Goal: Information Seeking & Learning: Learn about a topic

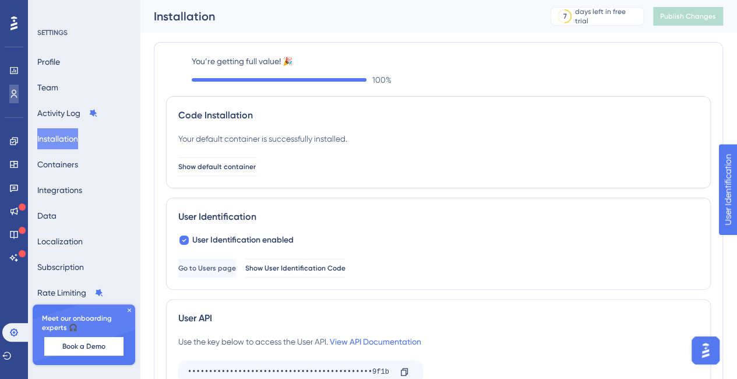
click at [10, 93] on icon at bounding box center [13, 93] width 9 height 9
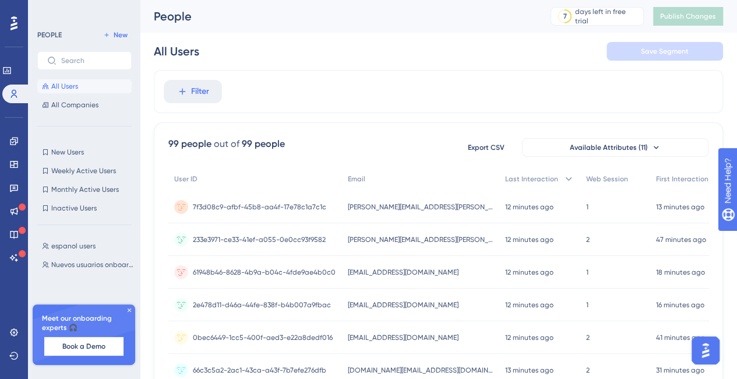
click at [129, 309] on icon at bounding box center [129, 309] width 3 height 3
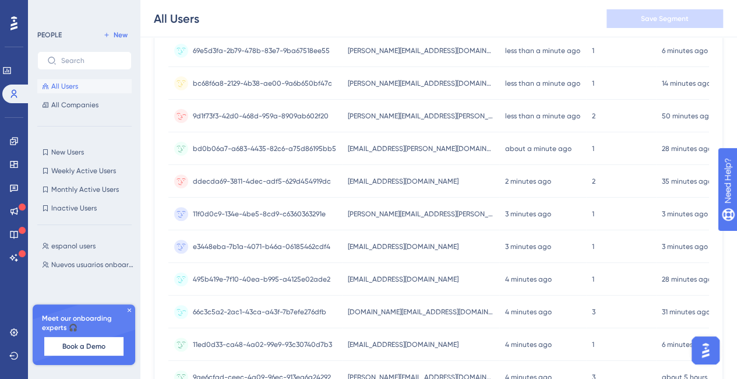
scroll to position [350, 0]
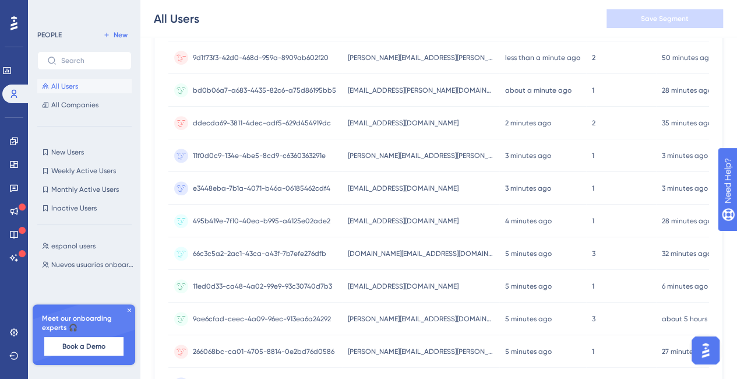
click at [128, 308] on icon at bounding box center [129, 309] width 3 height 3
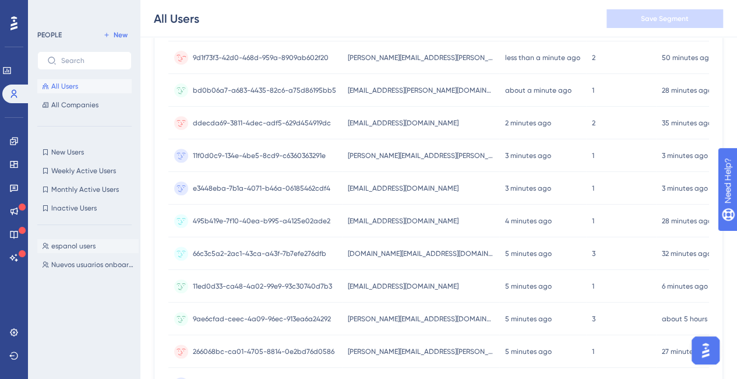
click at [79, 246] on span "espanol users" at bounding box center [73, 245] width 44 height 9
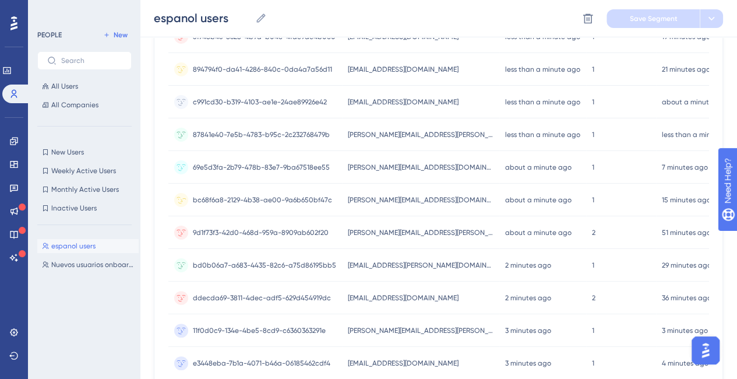
scroll to position [0, 0]
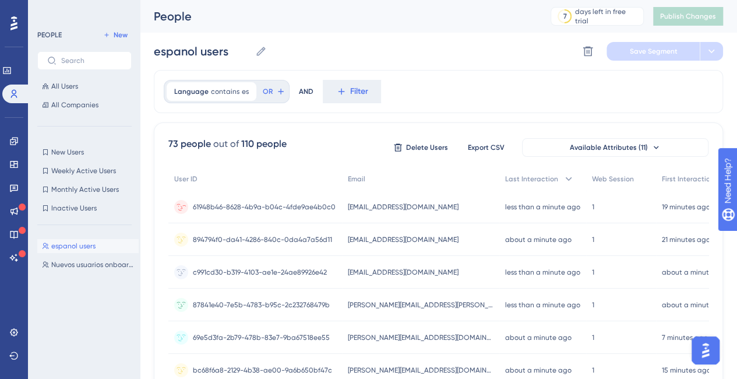
click at [394, 207] on span "[EMAIL_ADDRESS][DOMAIN_NAME]" at bounding box center [403, 206] width 111 height 9
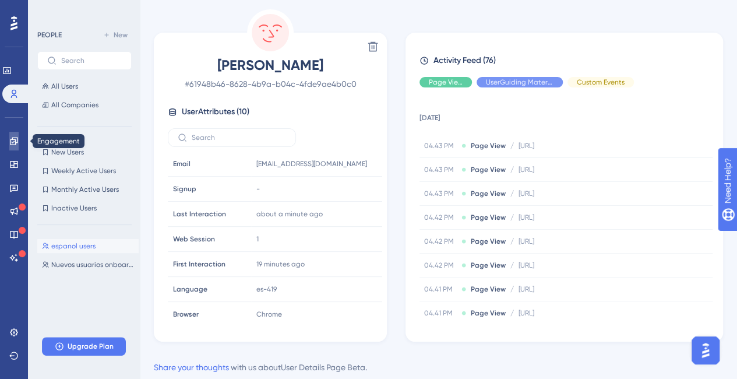
click at [16, 142] on icon at bounding box center [14, 141] width 8 height 8
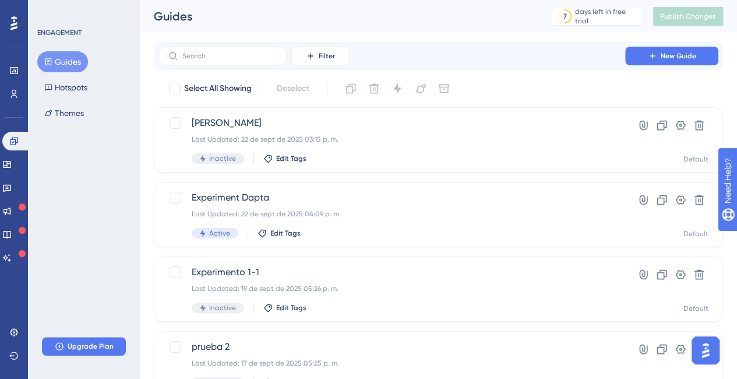
click at [62, 62] on button "Guides" at bounding box center [62, 61] width 51 height 21
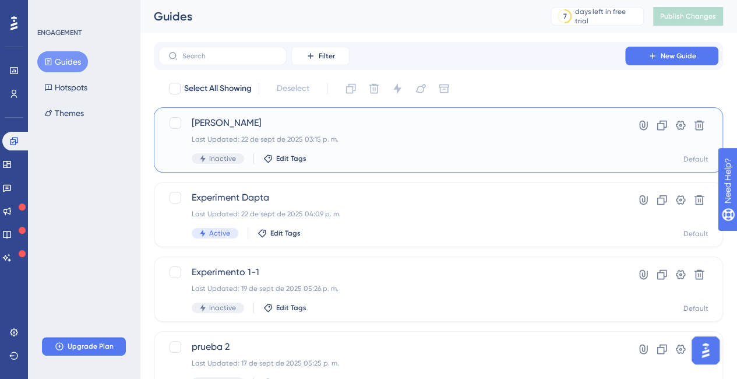
click at [244, 129] on span "[PERSON_NAME]" at bounding box center [392, 123] width 400 height 14
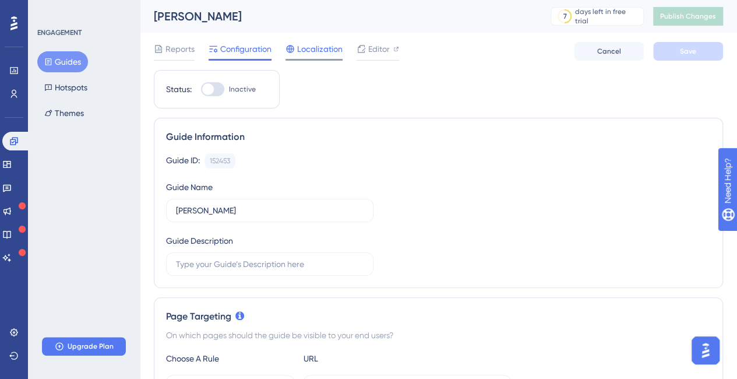
click at [315, 51] on span "Localization" at bounding box center [319, 49] width 45 height 14
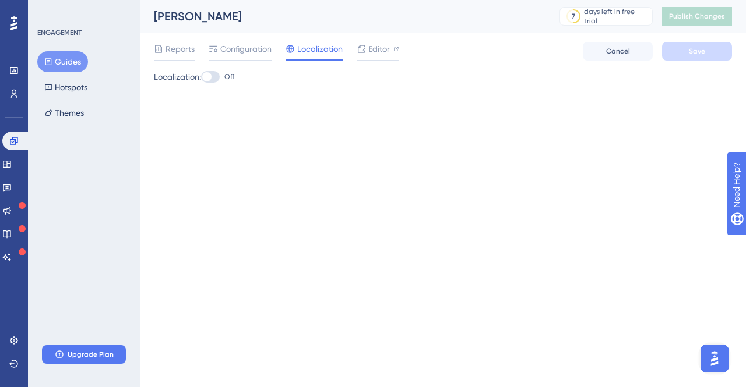
click at [209, 79] on div at bounding box center [206, 76] width 9 height 9
click at [201, 77] on input "Off" at bounding box center [200, 77] width 1 height 1
checkbox input "true"
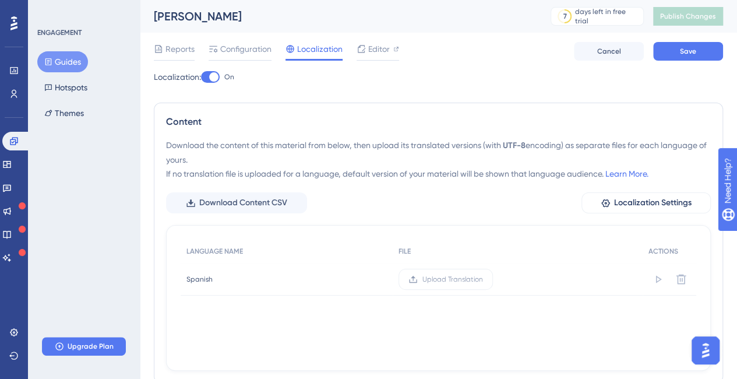
scroll to position [49, 0]
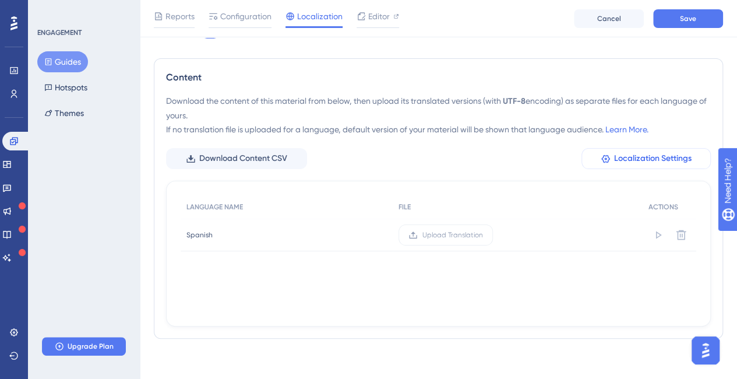
click at [632, 151] on span "Localization Settings" at bounding box center [652, 158] width 77 height 14
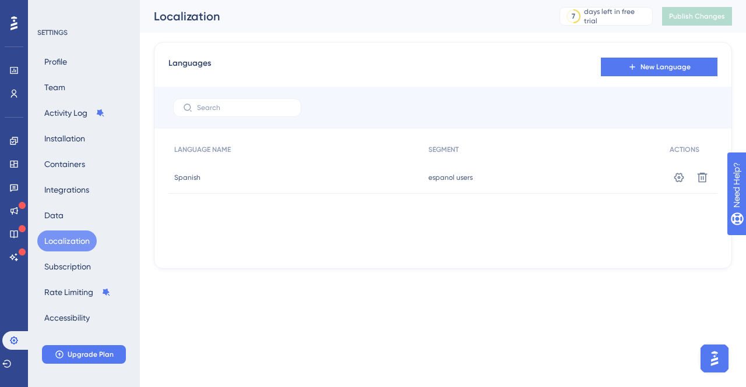
click at [76, 237] on button "Localization" at bounding box center [66, 241] width 59 height 21
click at [66, 242] on button "Localization" at bounding box center [66, 241] width 59 height 21
click at [14, 144] on icon at bounding box center [13, 140] width 9 height 9
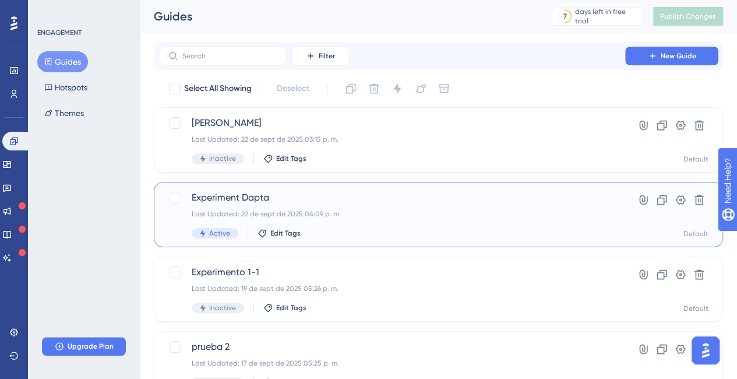
click at [242, 202] on span "Experiment Dapta" at bounding box center [392, 198] width 400 height 14
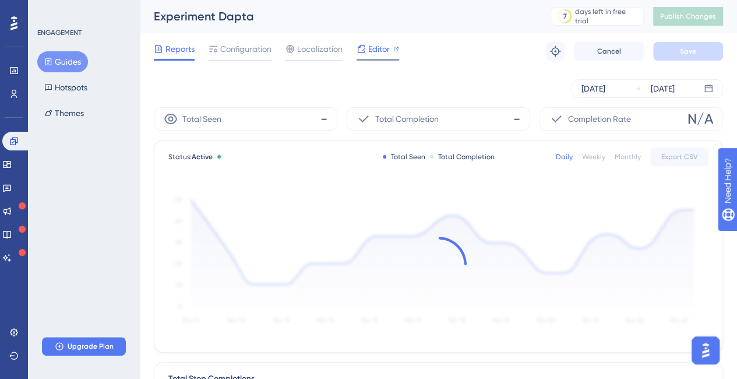
click at [374, 50] on span "Editor" at bounding box center [379, 49] width 22 height 14
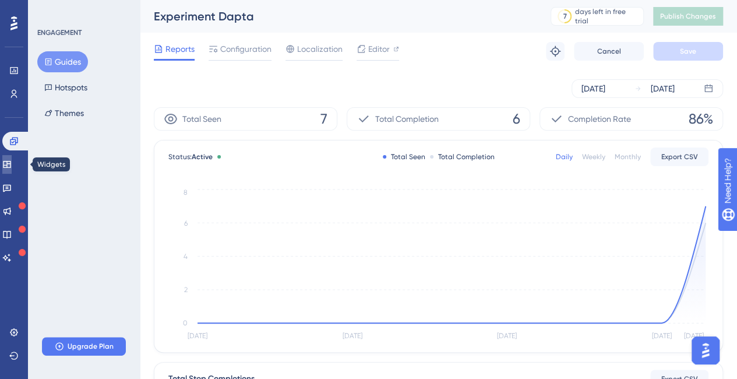
click at [12, 160] on link at bounding box center [6, 164] width 9 height 19
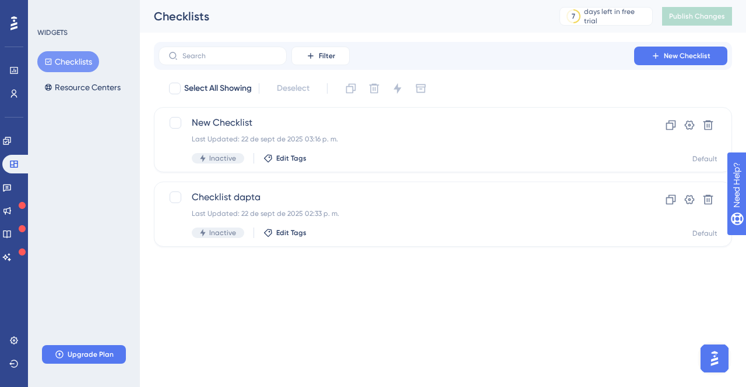
click at [83, 56] on button "Checklists" at bounding box center [68, 61] width 62 height 21
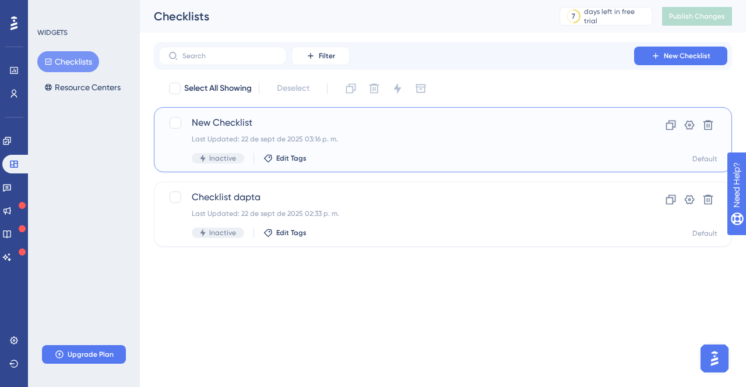
click at [366, 138] on div "Last Updated: 22 de sept de 2025 03:16 p. m." at bounding box center [396, 139] width 409 height 9
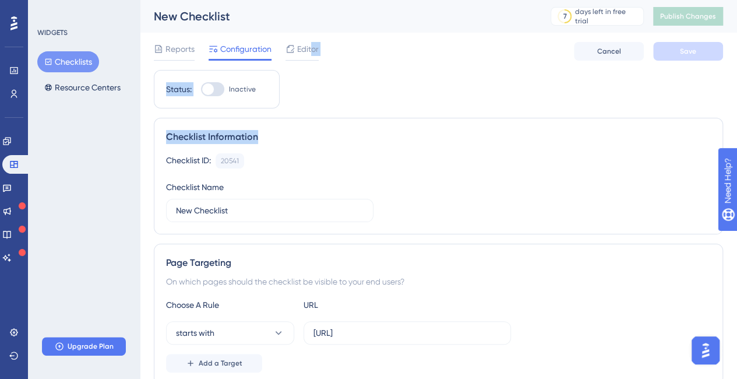
drag, startPoint x: 311, startPoint y: 48, endPoint x: 311, endPoint y: 71, distance: 23.3
click at [311, 69] on div "Reports Configuration Editor Cancel Save" at bounding box center [438, 51] width 569 height 37
click at [308, 38] on div "Reports Configuration Editor Cancel Save" at bounding box center [438, 51] width 569 height 37
click at [304, 53] on span "Editor" at bounding box center [308, 49] width 22 height 14
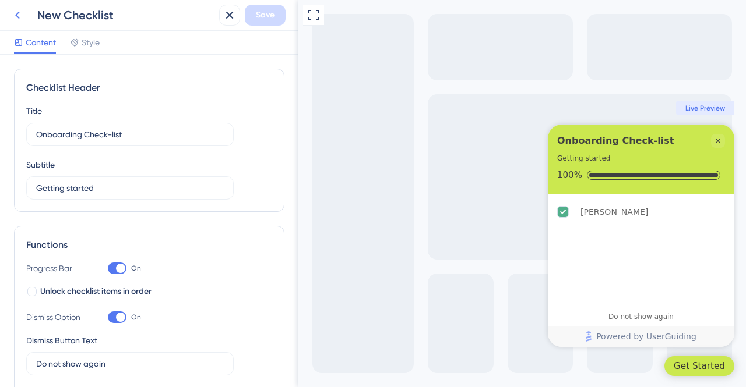
click at [20, 17] on icon at bounding box center [17, 15] width 14 height 14
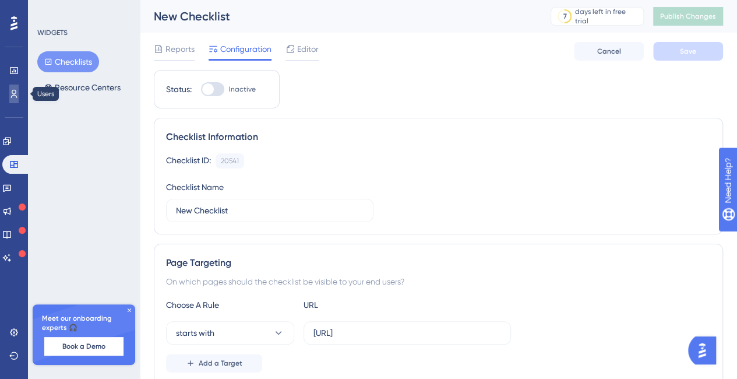
click at [19, 93] on link at bounding box center [13, 93] width 9 height 19
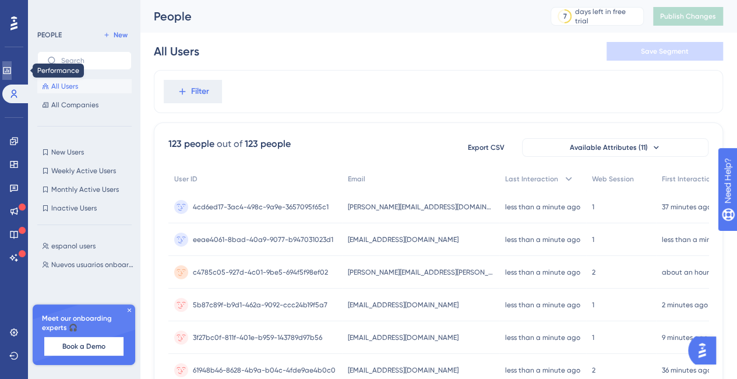
click at [5, 69] on link at bounding box center [6, 70] width 9 height 19
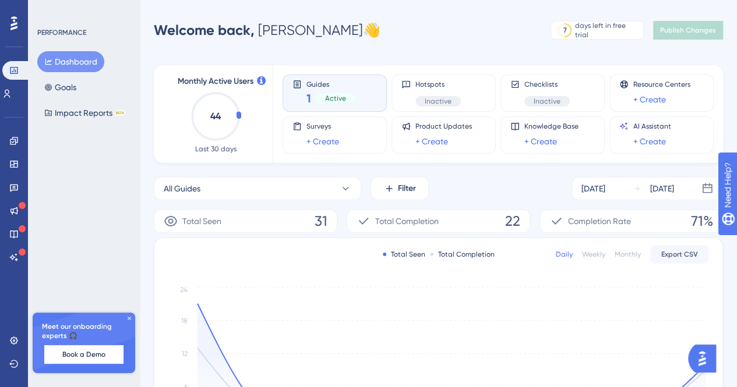
scroll to position [58, 0]
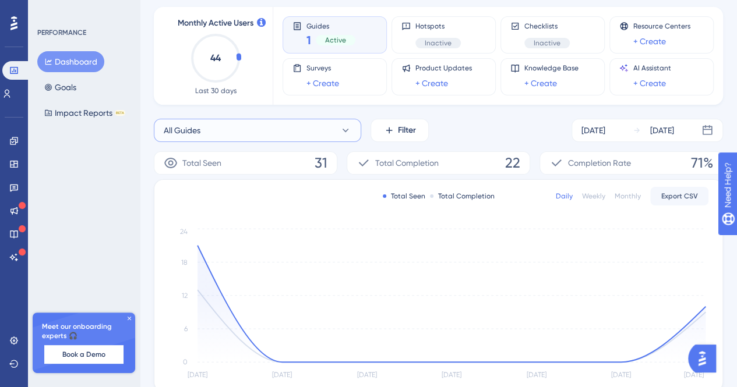
click at [341, 131] on icon at bounding box center [346, 131] width 12 height 12
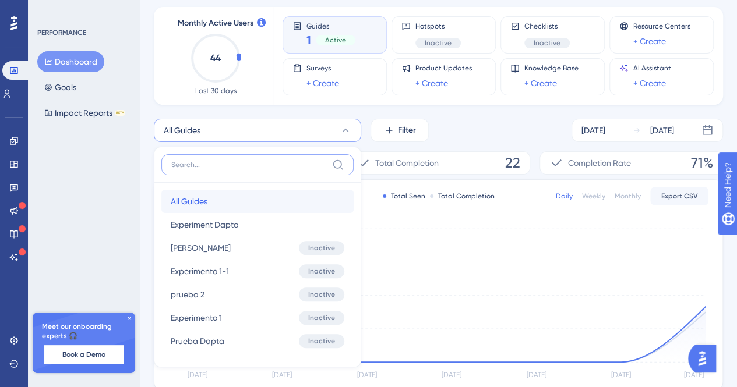
scroll to position [121, 0]
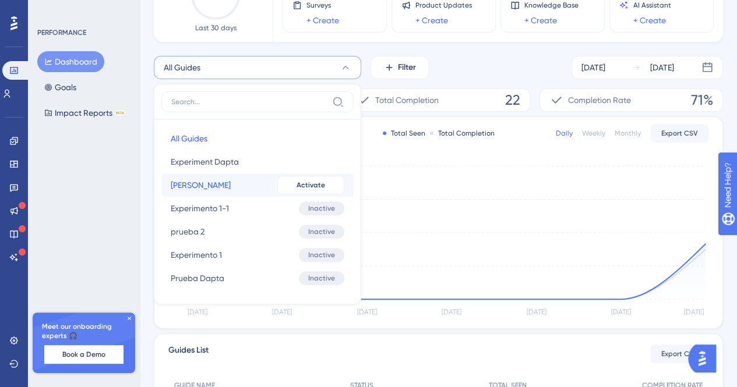
click at [215, 181] on span "[PERSON_NAME]" at bounding box center [201, 185] width 60 height 14
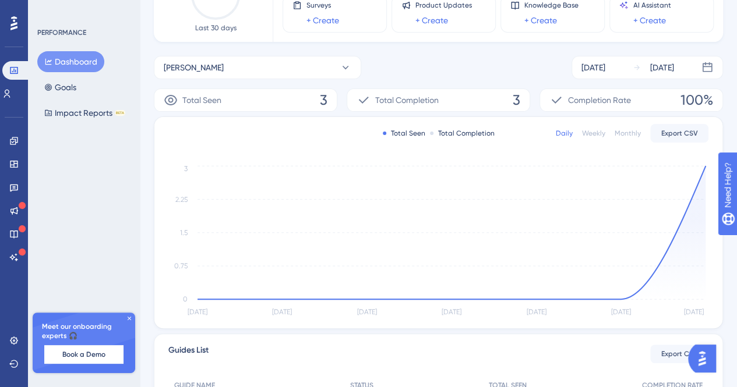
scroll to position [63, 0]
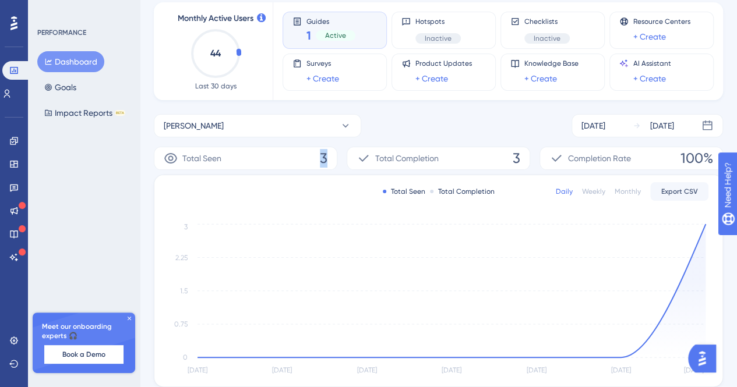
drag, startPoint x: 318, startPoint y: 157, endPoint x: 327, endPoint y: 158, distance: 10.0
click at [327, 158] on div "Total Seen 3" at bounding box center [246, 158] width 184 height 23
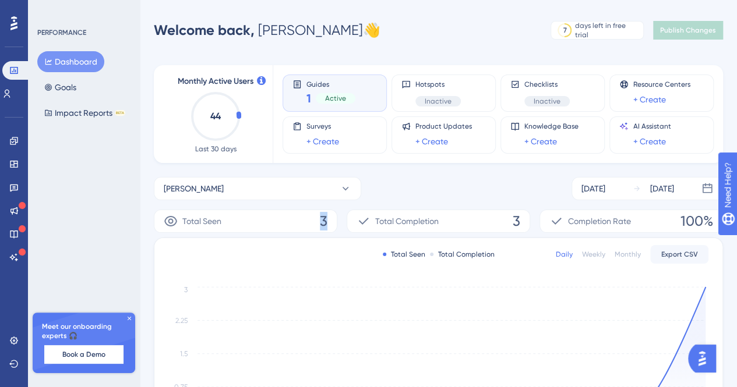
scroll to position [58, 0]
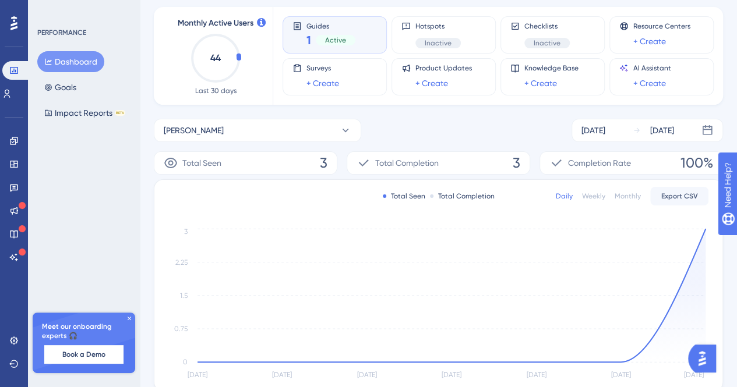
click at [460, 160] on div "Total Completion 3" at bounding box center [439, 162] width 184 height 23
drag, startPoint x: 680, startPoint y: 164, endPoint x: 710, endPoint y: 161, distance: 29.8
click at [710, 161] on div "Completion Rate 100%" at bounding box center [632, 162] width 184 height 23
click at [689, 161] on span "100%" at bounding box center [697, 163] width 33 height 19
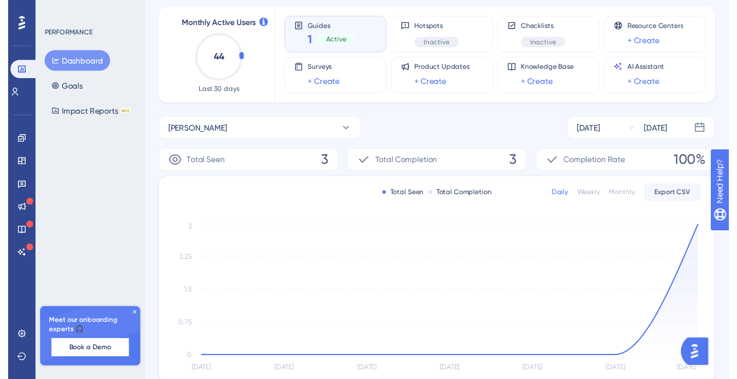
scroll to position [0, 0]
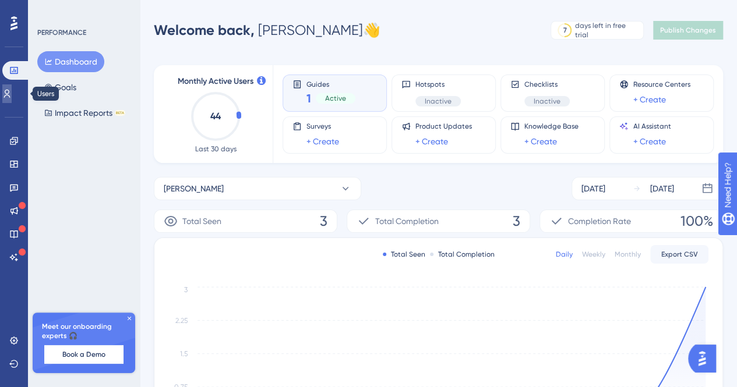
click at [12, 100] on link at bounding box center [6, 93] width 9 height 19
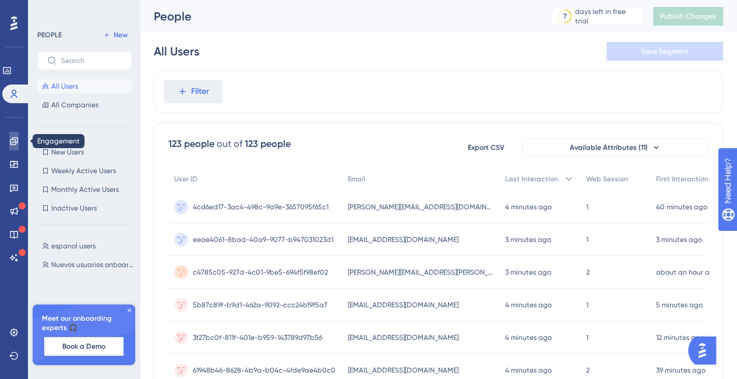
click at [15, 137] on icon at bounding box center [14, 141] width 8 height 8
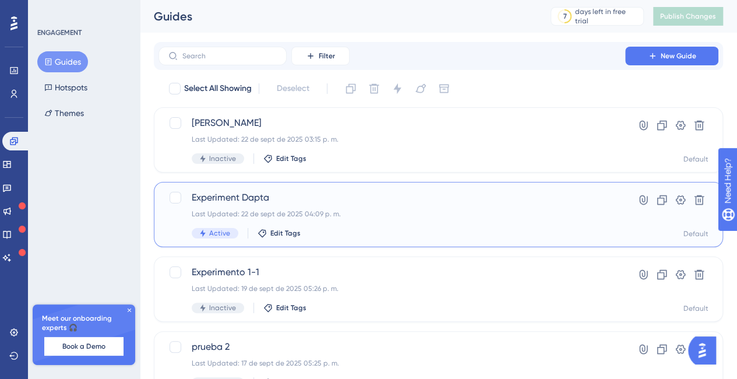
click at [227, 197] on span "Experiment Dapta" at bounding box center [392, 198] width 400 height 14
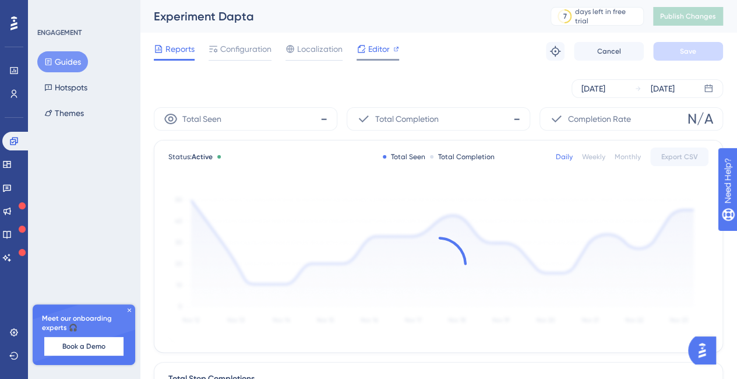
click at [388, 43] on span "Editor" at bounding box center [379, 49] width 22 height 14
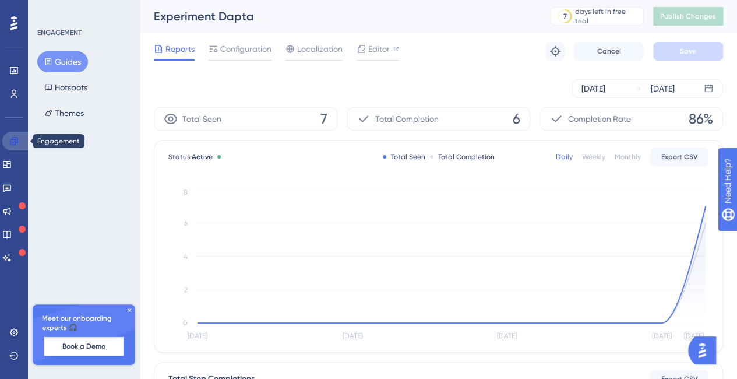
click at [14, 142] on icon at bounding box center [13, 140] width 9 height 9
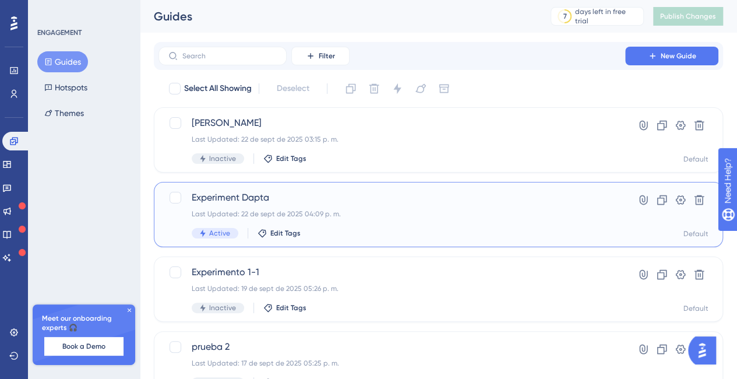
click at [240, 202] on span "Experiment Dapta" at bounding box center [392, 198] width 400 height 14
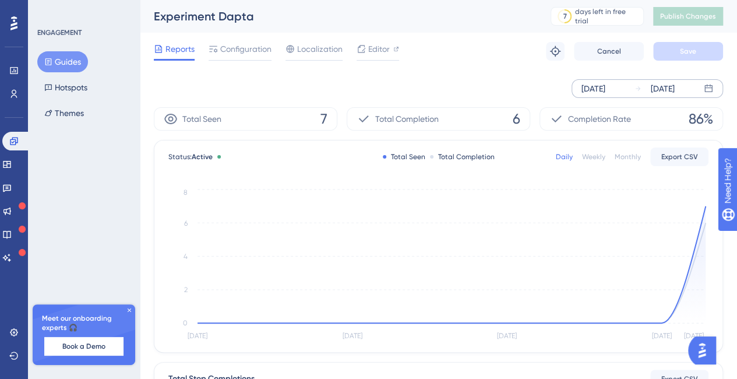
click at [605, 88] on div "[DATE]" at bounding box center [593, 89] width 24 height 14
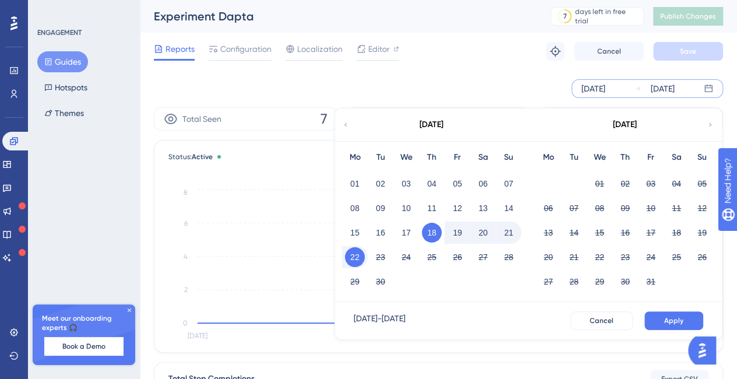
click at [361, 258] on button "22" at bounding box center [355, 257] width 20 height 20
click at [361, 255] on button "22" at bounding box center [355, 257] width 20 height 20
click at [693, 318] on button "Apply" at bounding box center [673, 320] width 59 height 19
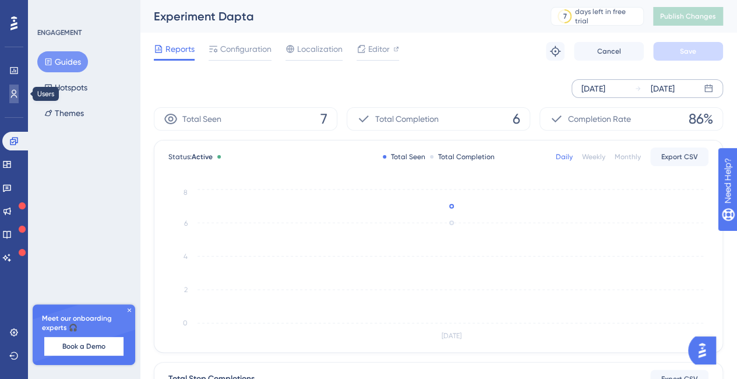
click at [12, 90] on icon at bounding box center [13, 93] width 9 height 9
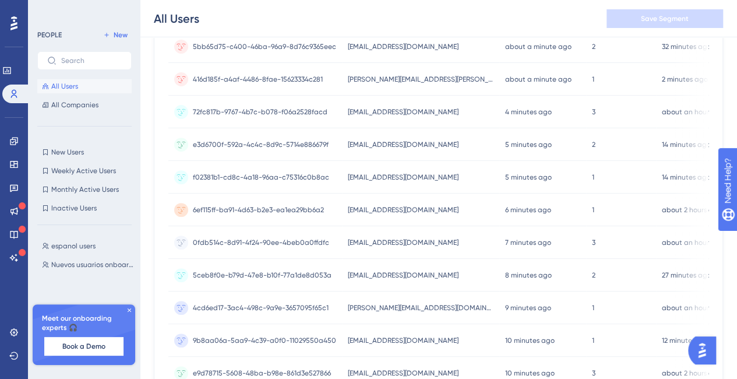
scroll to position [561, 9]
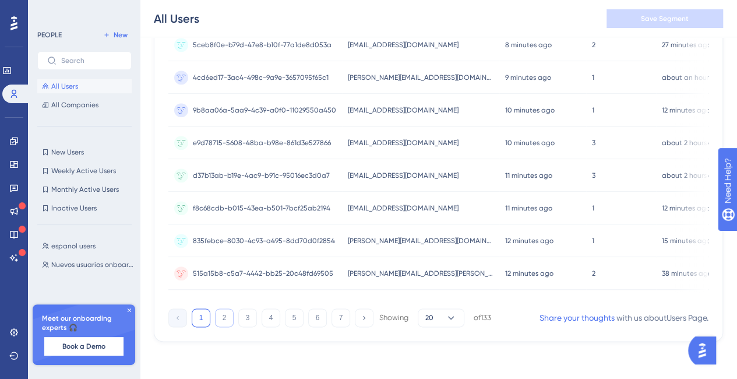
click at [215, 315] on button "2" at bounding box center [224, 317] width 19 height 19
click at [69, 150] on span "New Users" at bounding box center [67, 151] width 33 height 9
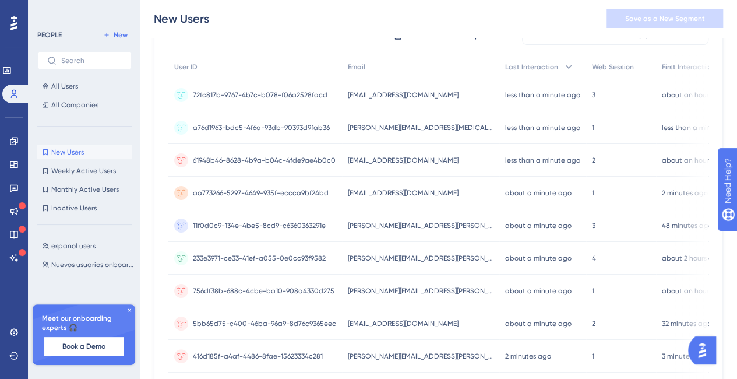
scroll to position [175, 9]
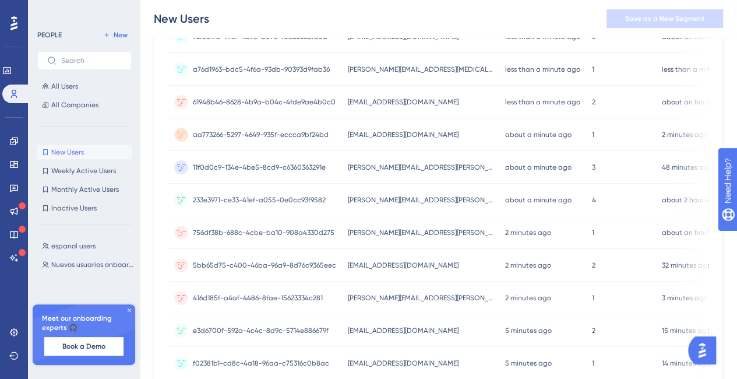
click at [382, 232] on span "[PERSON_NAME][EMAIL_ADDRESS][PERSON_NAME][DOMAIN_NAME]" at bounding box center [421, 232] width 146 height 9
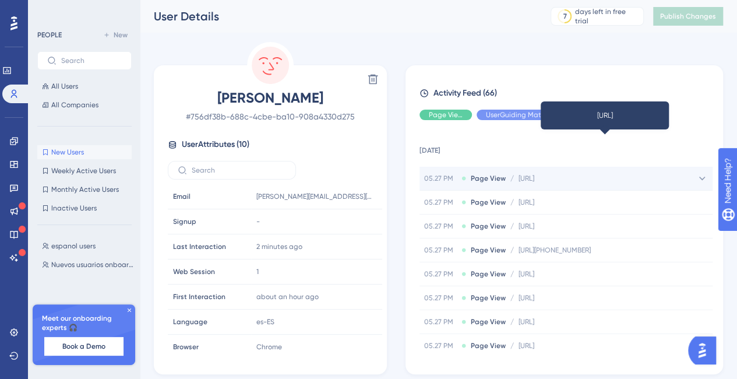
click at [534, 177] on span "[URL]" at bounding box center [527, 178] width 16 height 9
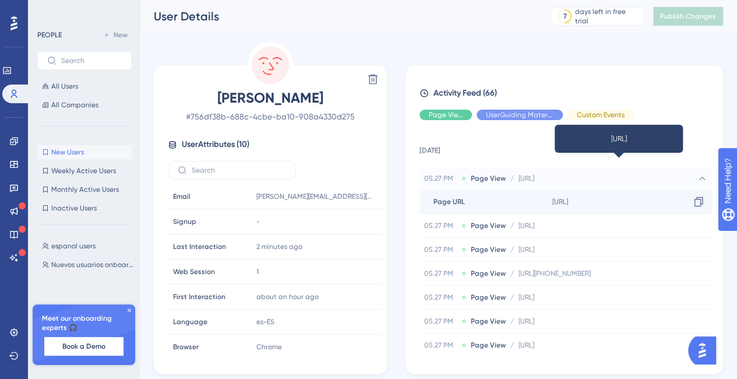
click at [568, 202] on span "[URL]" at bounding box center [560, 201] width 16 height 9
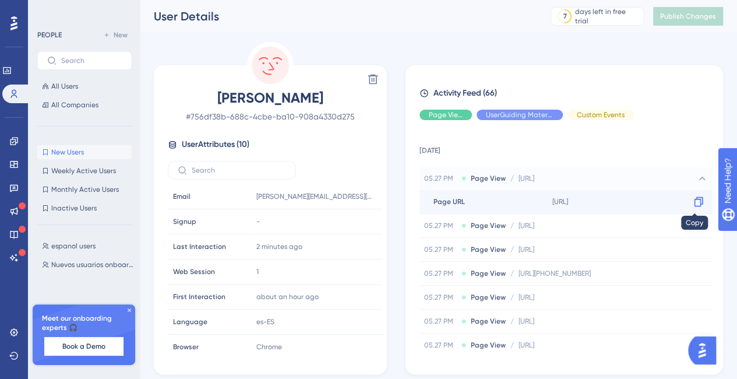
click at [693, 202] on icon at bounding box center [699, 202] width 12 height 12
click at [558, 143] on td "[DATE]" at bounding box center [566, 147] width 293 height 37
click at [523, 114] on span "Hide" at bounding box center [519, 114] width 15 height 9
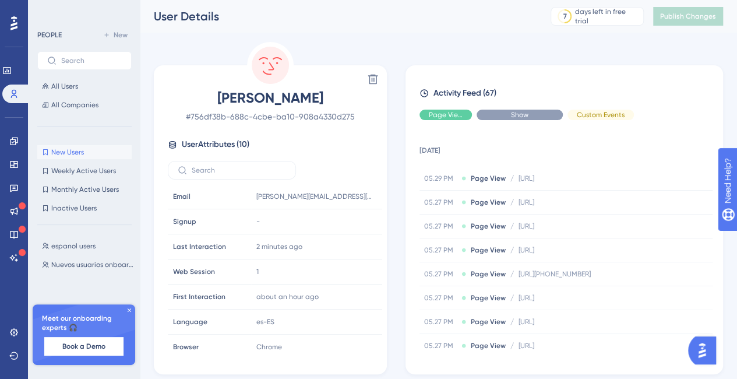
click at [523, 114] on span "Show" at bounding box center [519, 114] width 17 height 9
click at [451, 110] on span "Hide" at bounding box center [445, 114] width 15 height 9
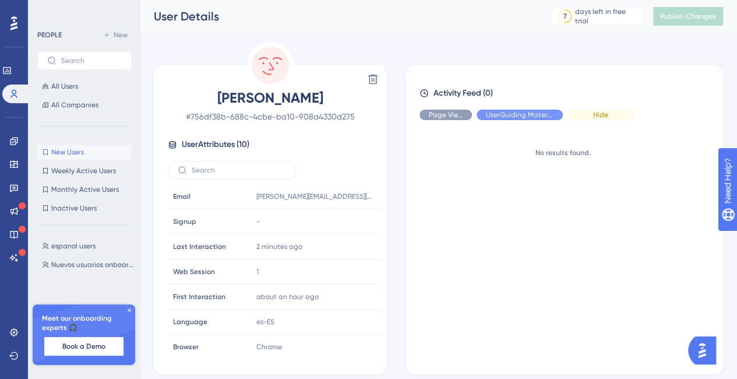
click at [595, 111] on span "Hide" at bounding box center [600, 114] width 15 height 9
click at [519, 112] on span "Hide" at bounding box center [519, 114] width 15 height 9
click at [523, 105] on div "Activity Feed (0) Page View UserGuiding Material Custom Events No results found." at bounding box center [565, 220] width 290 height 269
click at [521, 115] on span "Show" at bounding box center [519, 114] width 17 height 9
click at [58, 81] on button "All Users" at bounding box center [84, 86] width 94 height 14
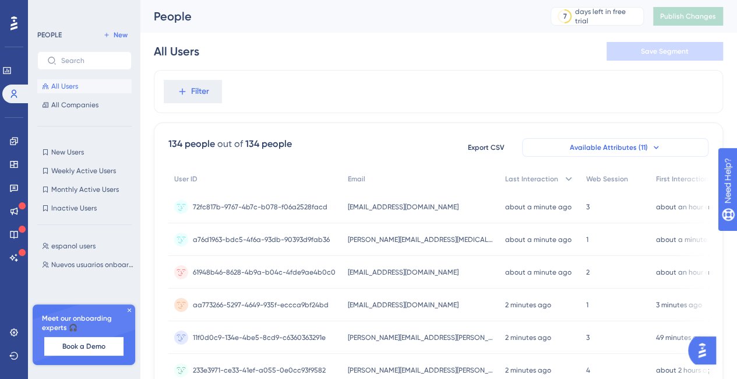
click at [660, 145] on button "Available Attributes (11)" at bounding box center [615, 147] width 186 height 19
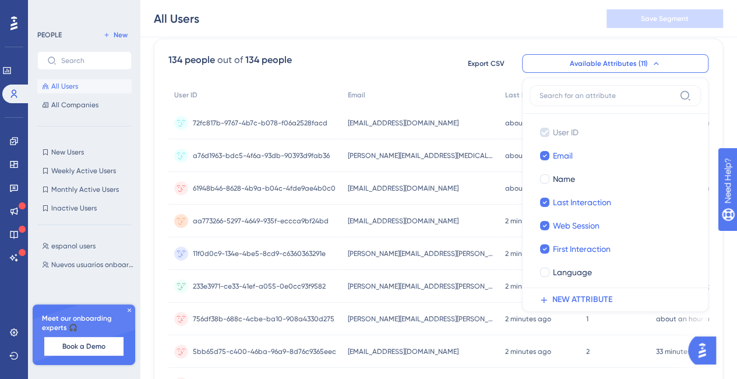
scroll to position [30, 0]
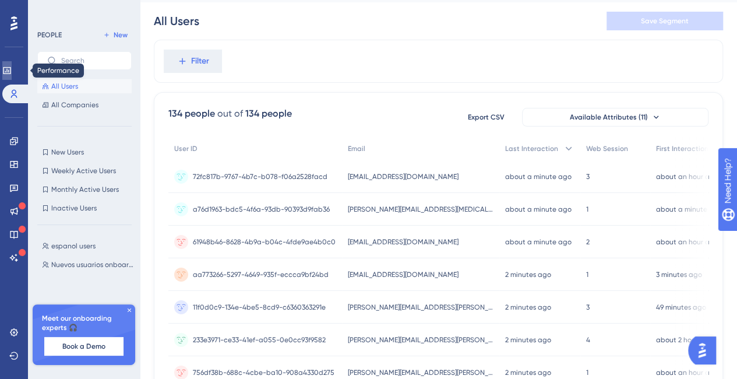
click at [11, 72] on icon at bounding box center [6, 70] width 9 height 9
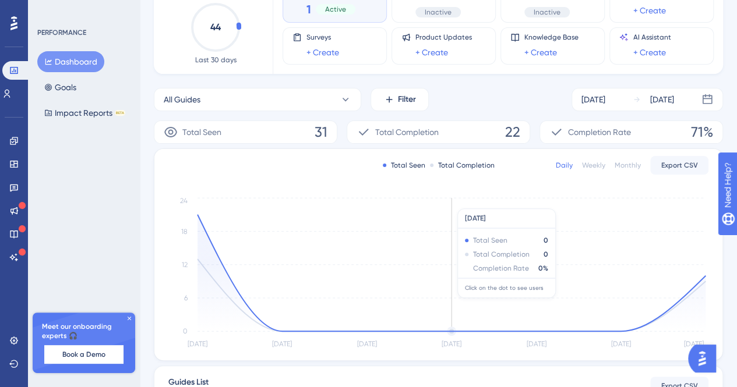
scroll to position [31, 0]
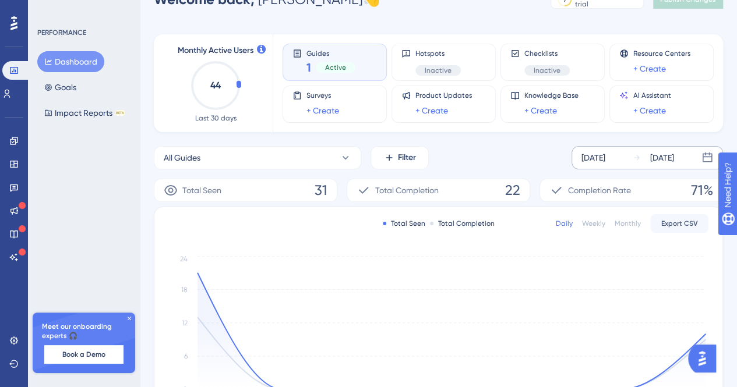
click at [605, 160] on div "[DATE]" at bounding box center [593, 158] width 24 height 14
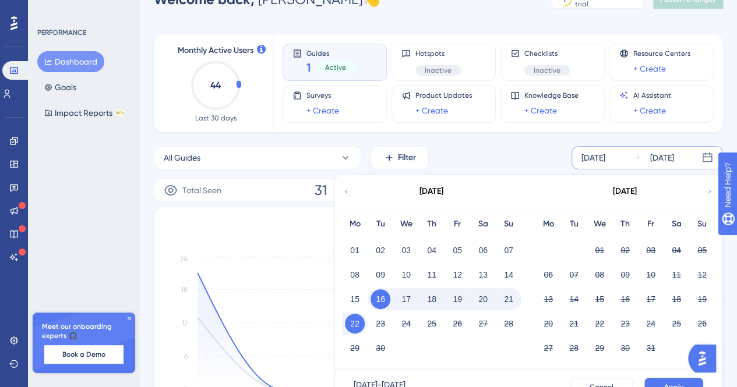
click at [350, 324] on button "22" at bounding box center [355, 324] width 20 height 20
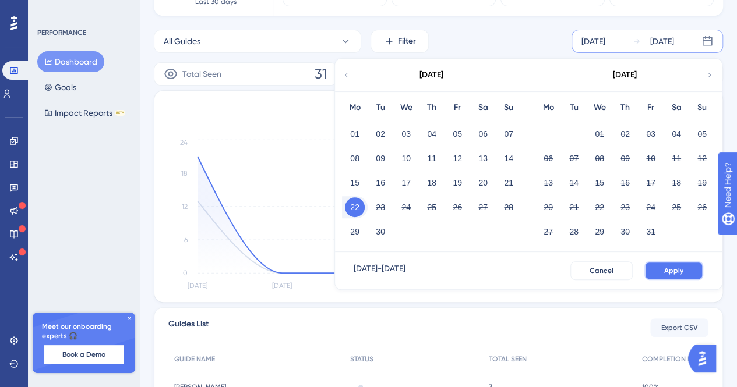
click at [668, 279] on button "Apply" at bounding box center [673, 271] width 59 height 19
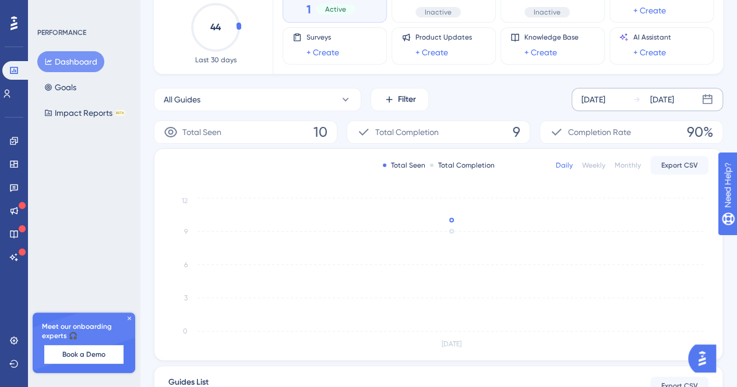
scroll to position [264, 0]
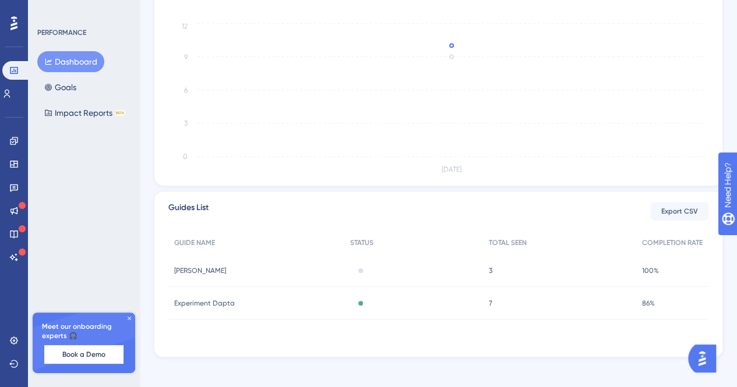
click at [650, 301] on span "86%" at bounding box center [648, 303] width 13 height 9
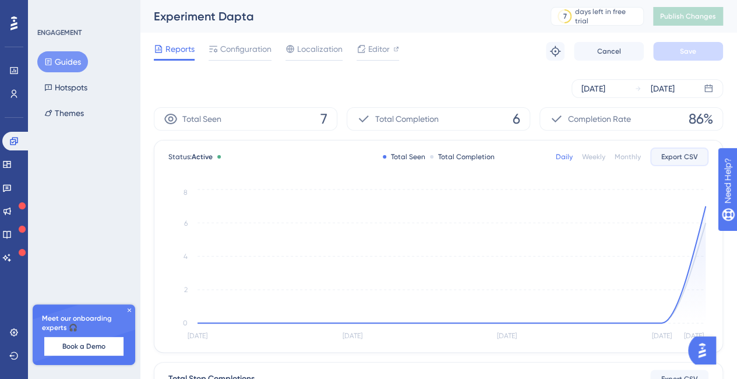
click at [674, 157] on span "Export CSV" at bounding box center [679, 156] width 37 height 9
click at [171, 116] on icon at bounding box center [171, 119] width 14 height 14
click at [320, 118] on span "7" at bounding box center [323, 119] width 7 height 19
click at [19, 67] on link at bounding box center [13, 70] width 9 height 19
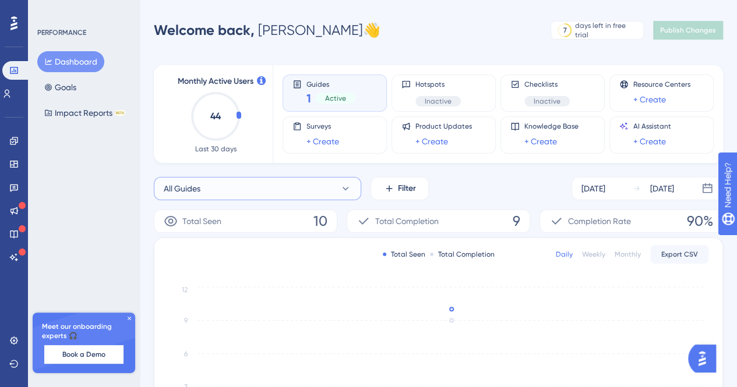
click at [344, 193] on icon at bounding box center [346, 189] width 12 height 12
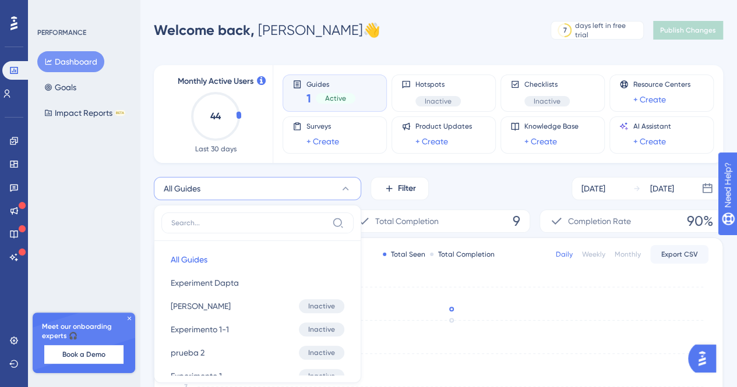
scroll to position [99, 0]
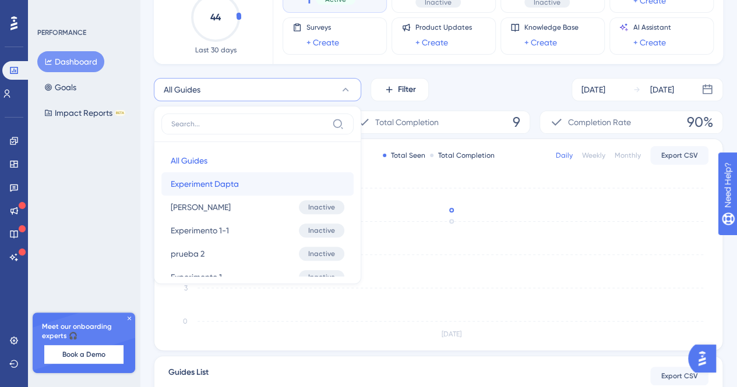
click at [216, 187] on span "Experiment Dapta" at bounding box center [205, 184] width 68 height 14
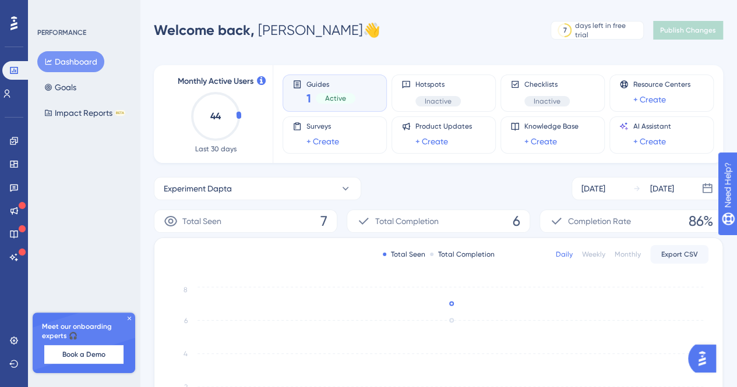
scroll to position [117, 0]
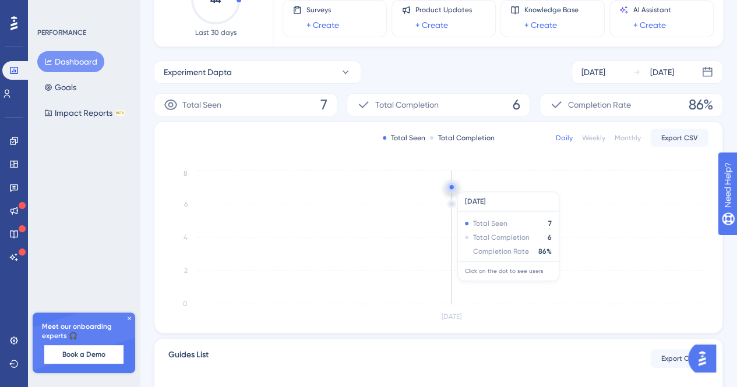
click at [449, 186] on circle at bounding box center [451, 187] width 9 height 9
click at [449, 186] on div at bounding box center [368, 193] width 737 height 387
click at [449, 186] on div "Performance Users Engagement Widgets Feedback Product Updates Knowledge Base AI…" at bounding box center [438, 213] width 597 height 622
click at [450, 187] on circle at bounding box center [451, 187] width 4 height 4
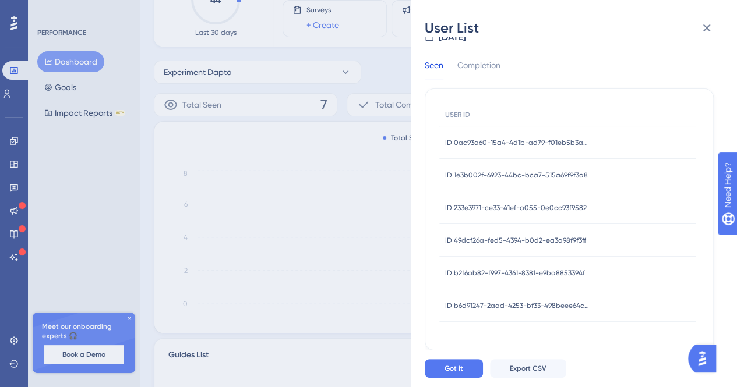
scroll to position [0, 0]
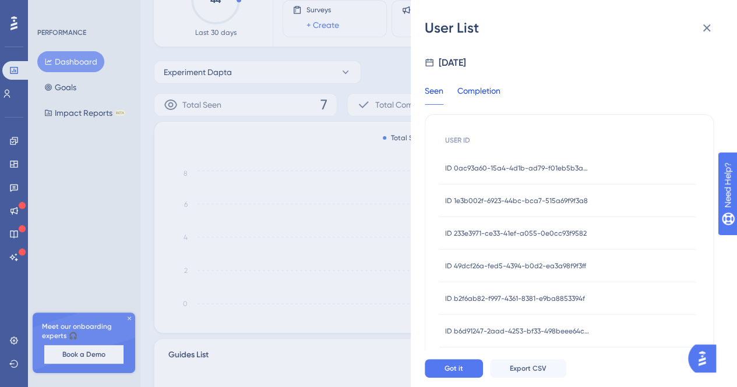
click at [486, 90] on div "Completion" at bounding box center [478, 94] width 43 height 21
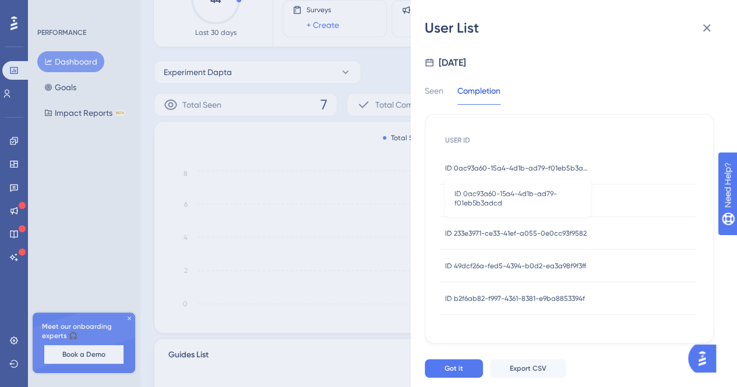
click at [498, 165] on span "ID 0ac93a60-15a4-4d1b-ad79-f01eb5b3adcd" at bounding box center [518, 168] width 146 height 9
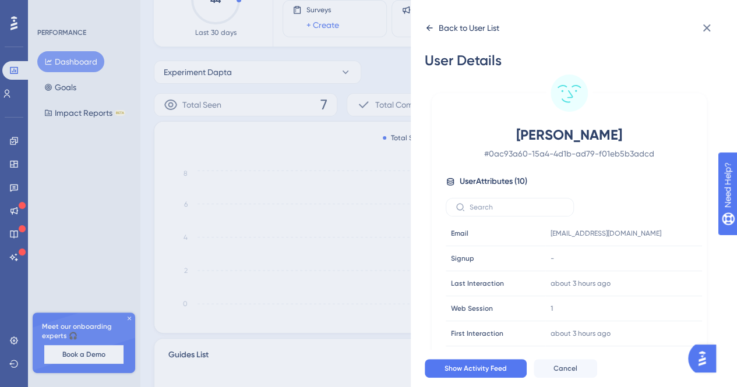
click at [431, 29] on icon at bounding box center [429, 27] width 9 height 9
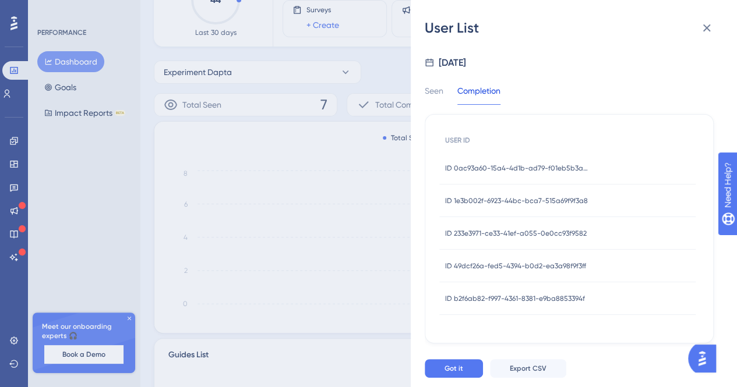
click at [505, 201] on span "ID 1e3b002f-6923-44bc-bca7-515a69f9f3a8" at bounding box center [516, 200] width 143 height 9
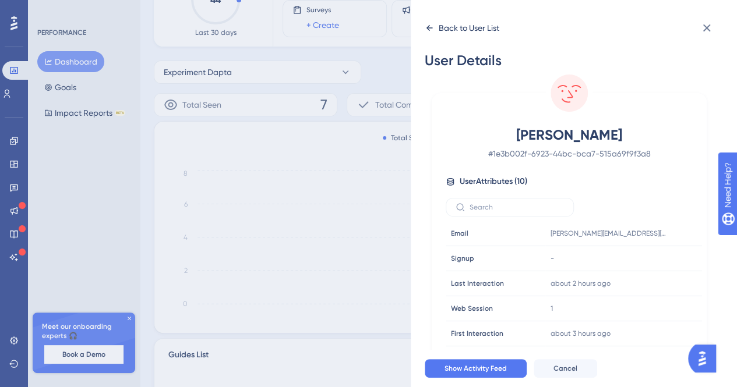
click at [428, 19] on div "Back to User List" at bounding box center [462, 28] width 75 height 19
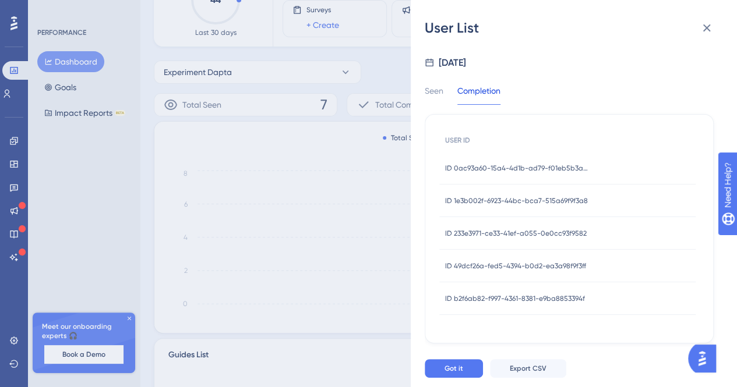
click at [517, 235] on span "ID 233e3971-ce33-41ef-a055-0e0cc93f9582" at bounding box center [516, 233] width 142 height 9
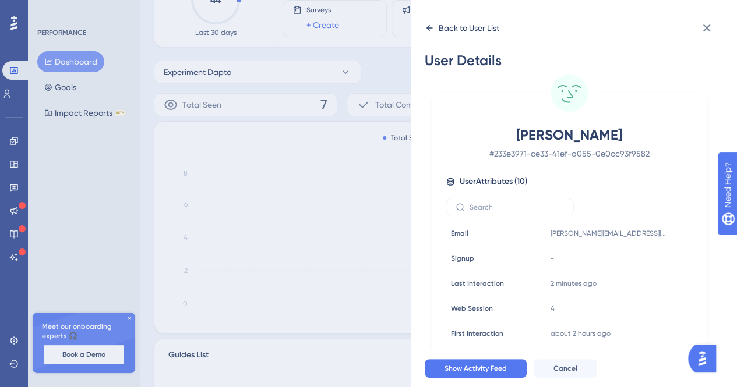
click at [444, 31] on div "Back to User List" at bounding box center [469, 28] width 61 height 14
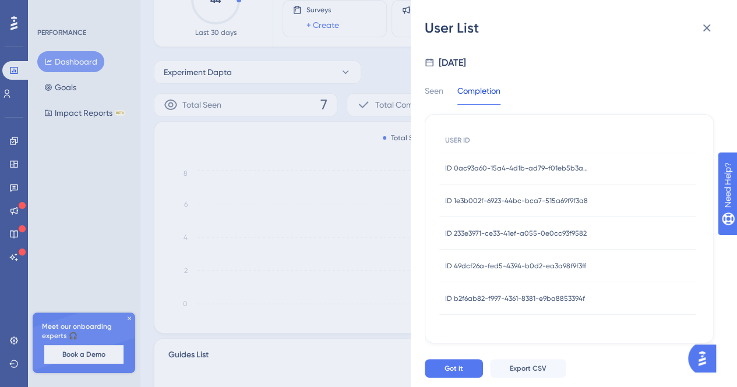
click at [541, 266] on span "ID 49dcf26a-fed5-4394-b0d2-ea3a98f9f3ff" at bounding box center [515, 266] width 141 height 9
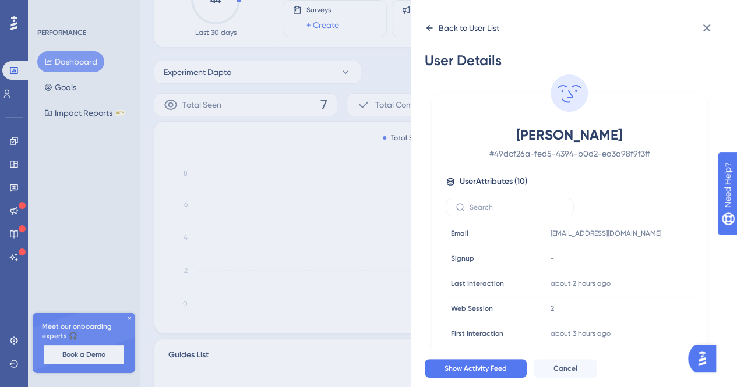
click at [435, 26] on div "Back to User List" at bounding box center [462, 28] width 75 height 19
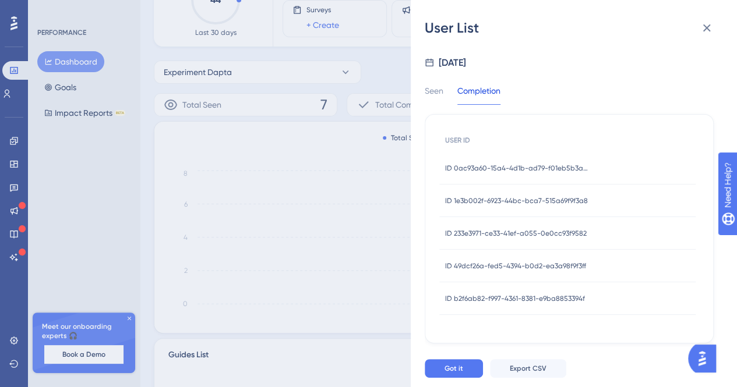
scroll to position [271, 0]
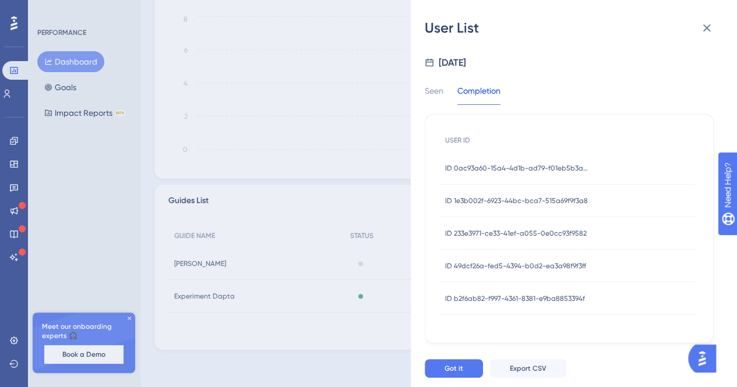
click at [537, 289] on div "ID b2f6ab82-f997-4361-8381-e9ba8853394f ID b2f6ab82-f997-4361-8381-e9ba8853394f" at bounding box center [515, 299] width 140 height 33
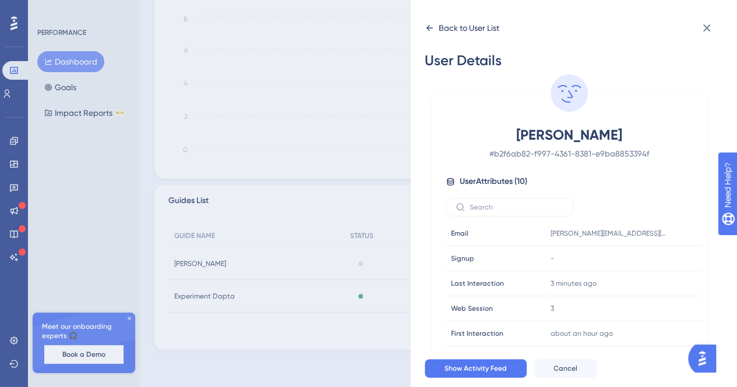
click at [436, 24] on div "Back to User List" at bounding box center [462, 28] width 75 height 19
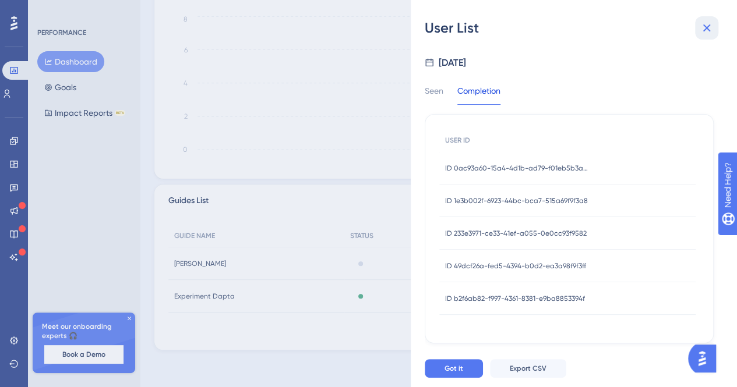
click at [706, 23] on icon at bounding box center [707, 28] width 14 height 14
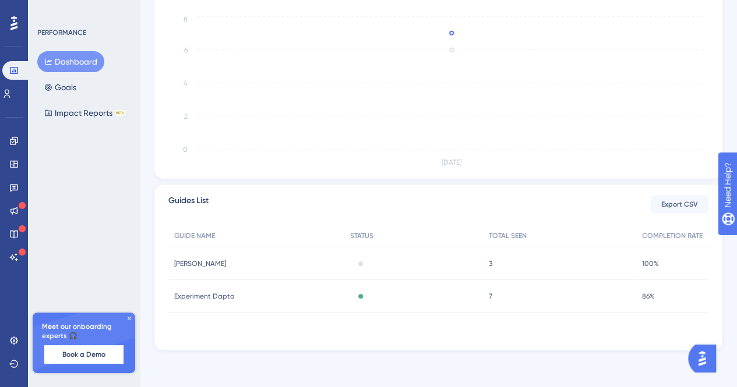
scroll to position [96, 0]
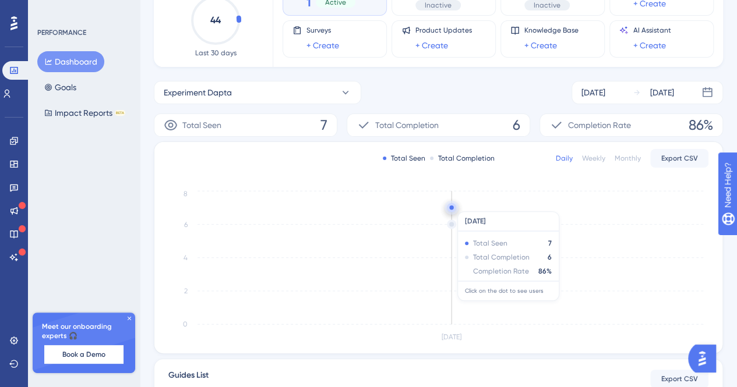
click at [452, 206] on circle at bounding box center [451, 208] width 4 height 4
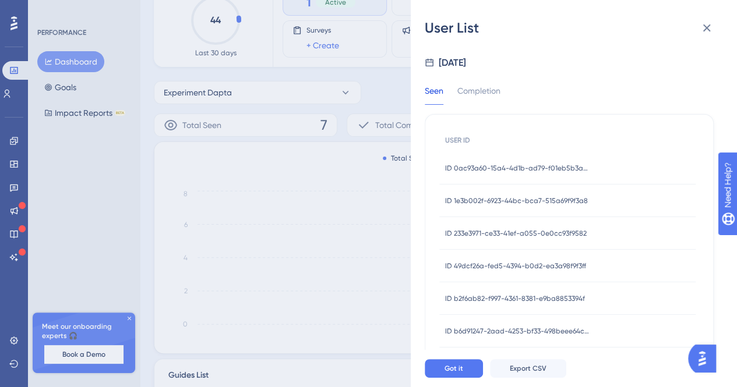
click at [506, 173] on div "ID 0ac93a60-15a4-4d1b-ad79-f01eb5b3adcd ID 0ac93a60-15a4-4d1b-ad79-f01eb5b3adcd" at bounding box center [518, 168] width 146 height 33
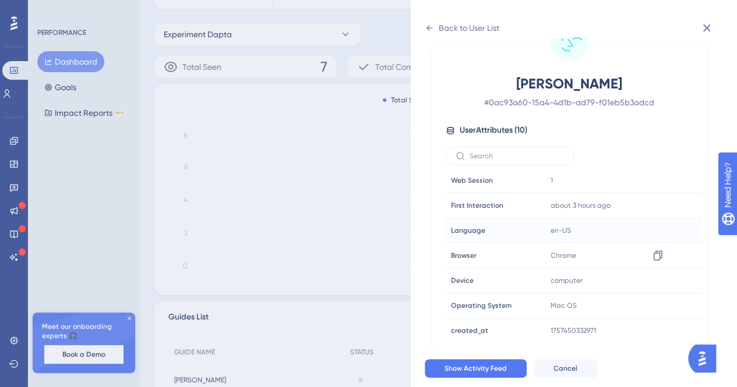
scroll to position [0, 0]
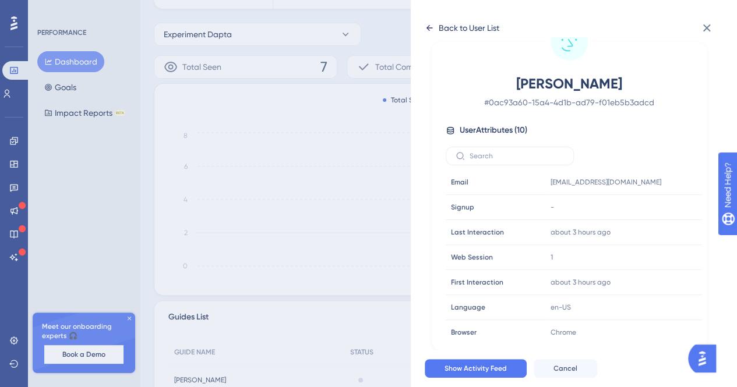
click at [437, 26] on div "Back to User List" at bounding box center [462, 28] width 75 height 19
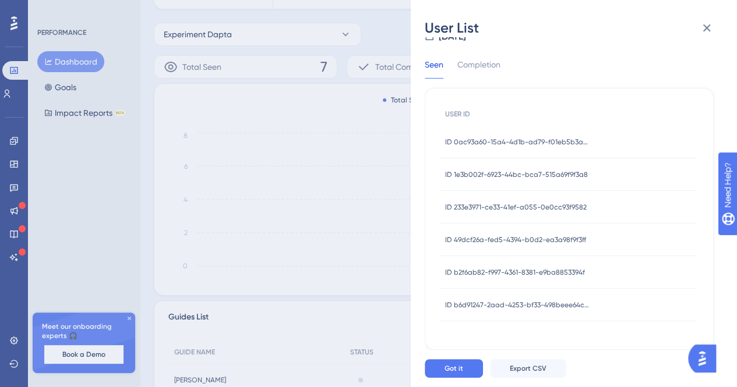
scroll to position [26, 0]
click at [495, 171] on span "ID 1e3b002f-6923-44bc-bca7-515a69f9f3a8" at bounding box center [516, 175] width 143 height 9
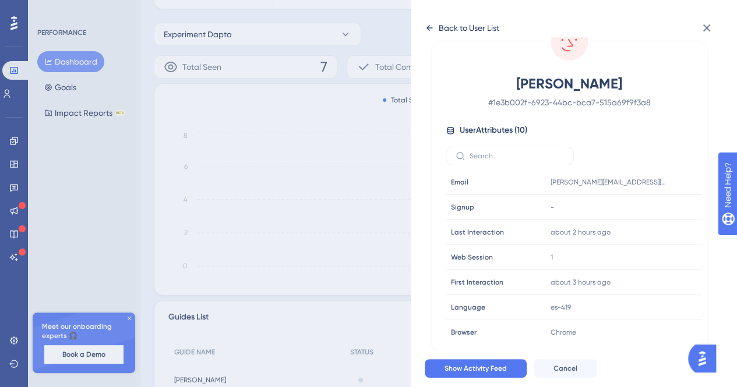
click at [429, 30] on icon at bounding box center [430, 28] width 6 height 6
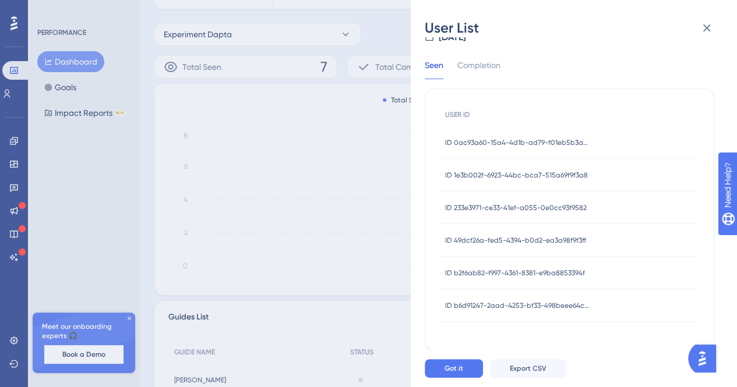
click at [495, 203] on span "ID 233e3971-ce33-41ef-a055-0e0cc93f9582" at bounding box center [516, 207] width 142 height 9
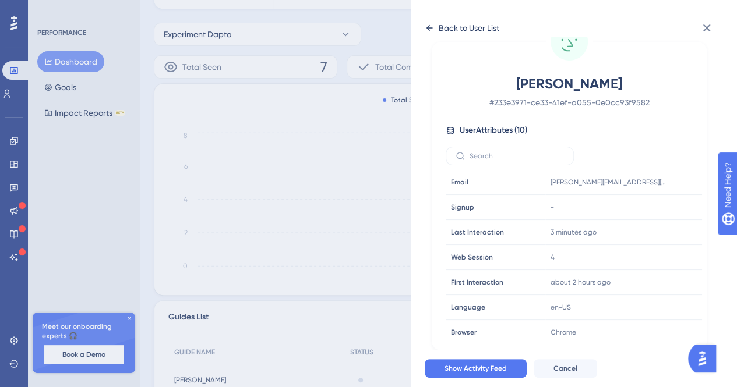
click at [442, 29] on div "Back to User List" at bounding box center [469, 28] width 61 height 14
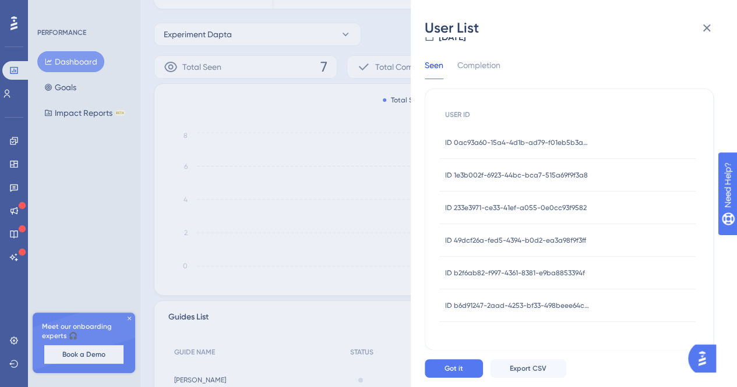
click at [507, 237] on span "ID 49dcf26a-fed5-4394-b0d2-ea3a98f9f3ff" at bounding box center [515, 240] width 141 height 9
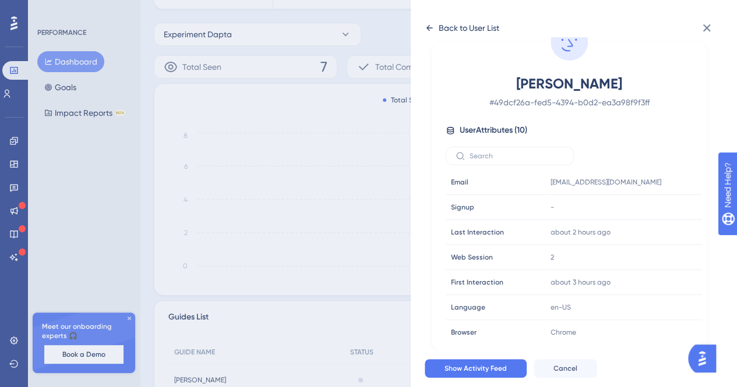
click at [436, 25] on div "Back to User List" at bounding box center [462, 28] width 75 height 19
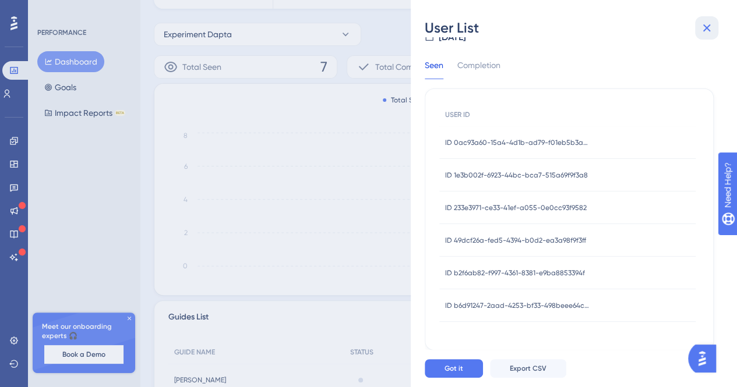
click at [700, 27] on icon at bounding box center [707, 28] width 14 height 14
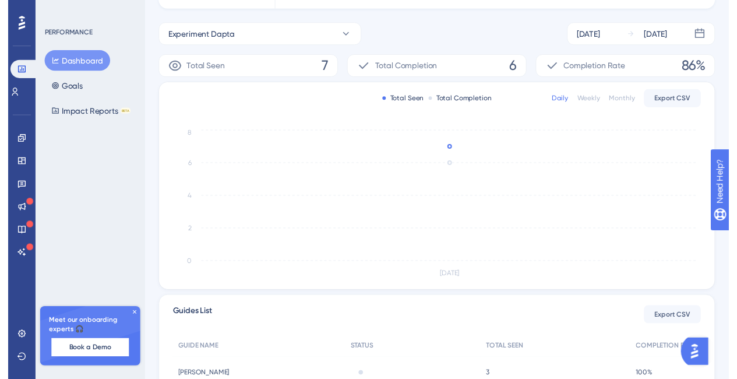
scroll to position [0, 0]
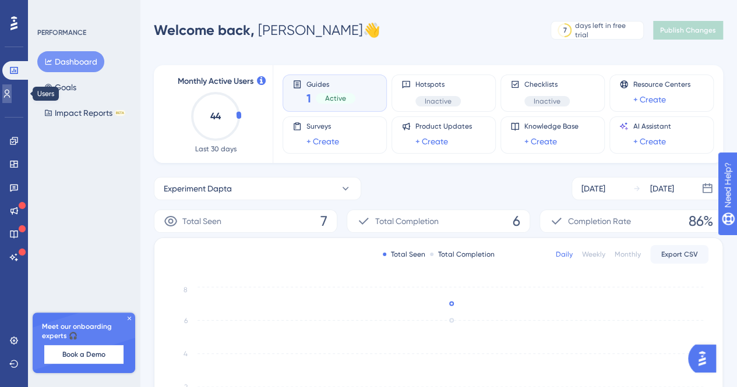
click at [12, 93] on link at bounding box center [6, 93] width 9 height 19
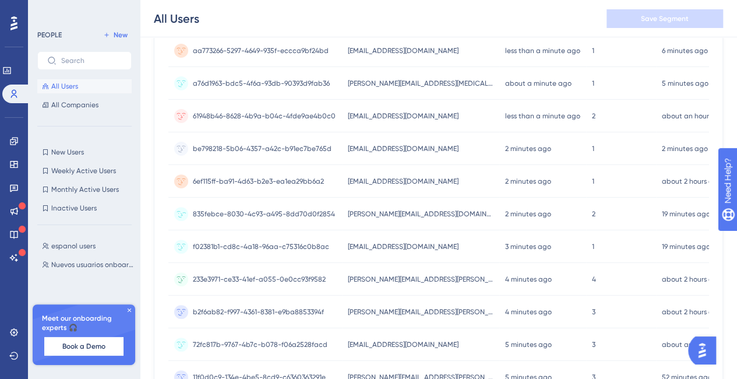
scroll to position [233, 0]
